Goal: Find specific page/section: Find specific page/section

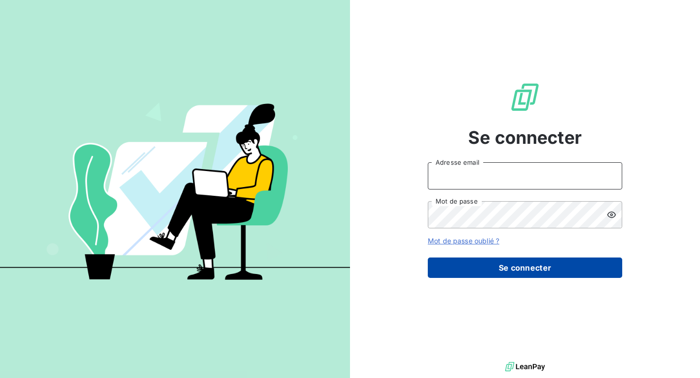
type input "[EMAIL_ADDRESS][DOMAIN_NAME]"
click at [508, 268] on button "Se connecter" at bounding box center [525, 268] width 195 height 20
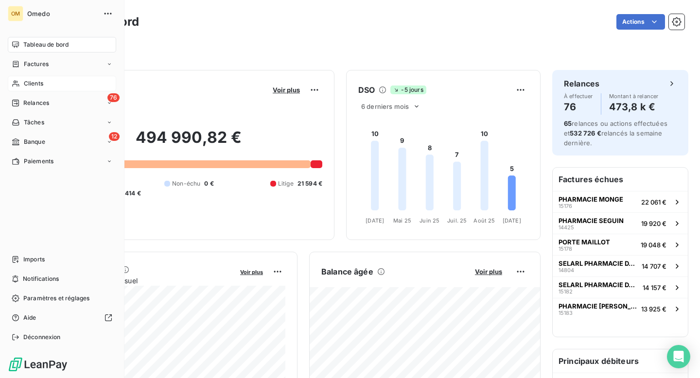
click at [29, 83] on span "Clients" at bounding box center [33, 83] width 19 height 9
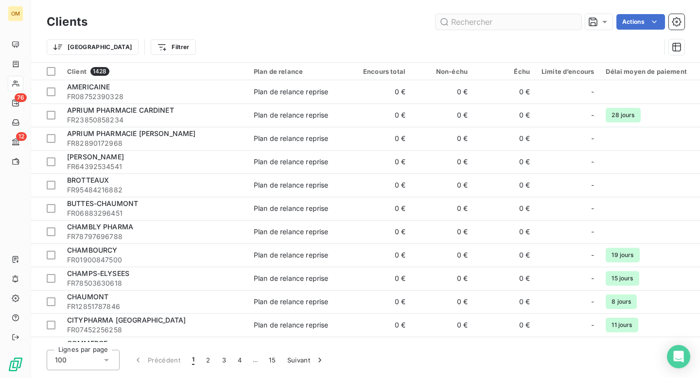
click at [448, 19] on input "text" at bounding box center [509, 22] width 146 height 16
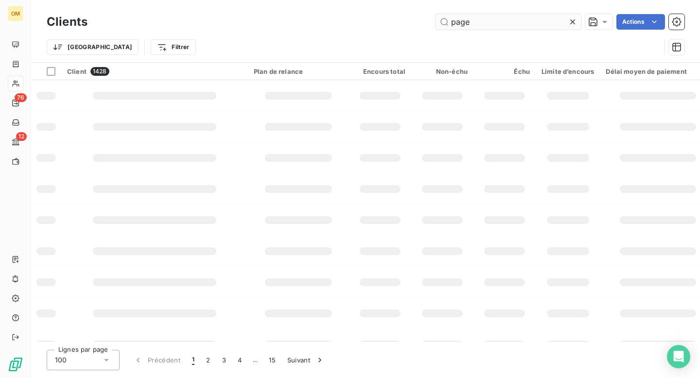
type input "pages"
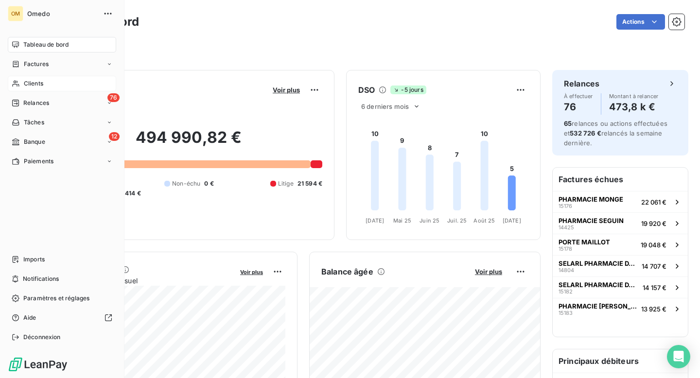
click at [31, 84] on span "Clients" at bounding box center [33, 83] width 19 height 9
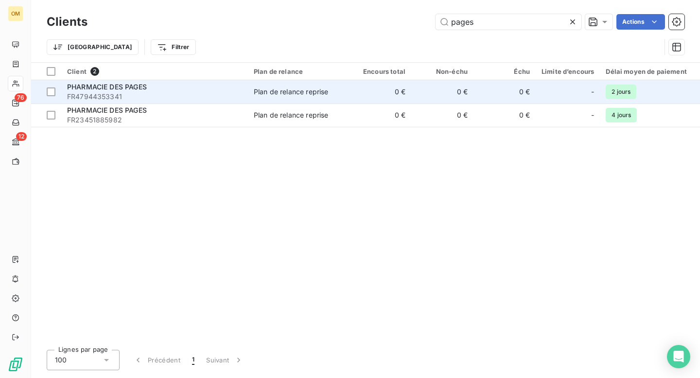
type input "pages"
click at [222, 95] on span "FR47944353341" at bounding box center [154, 97] width 175 height 10
